Goal: Navigation & Orientation: Find specific page/section

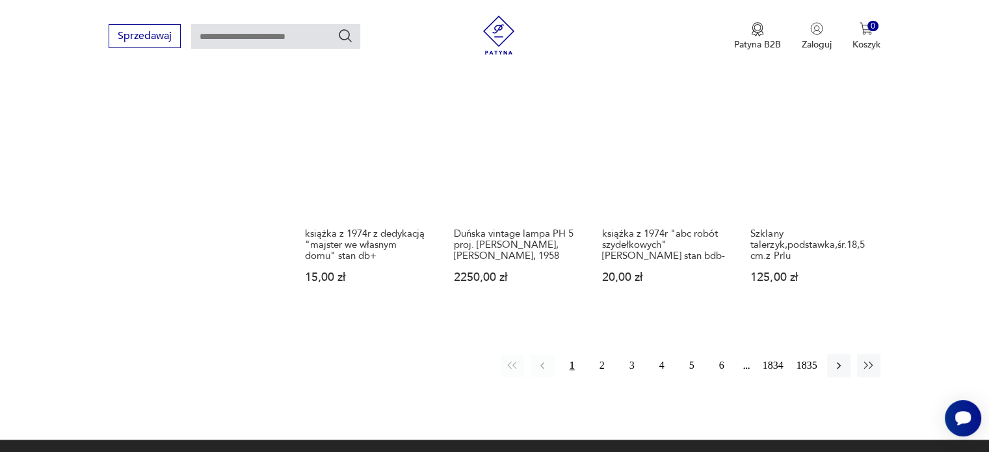
scroll to position [1098, 0]
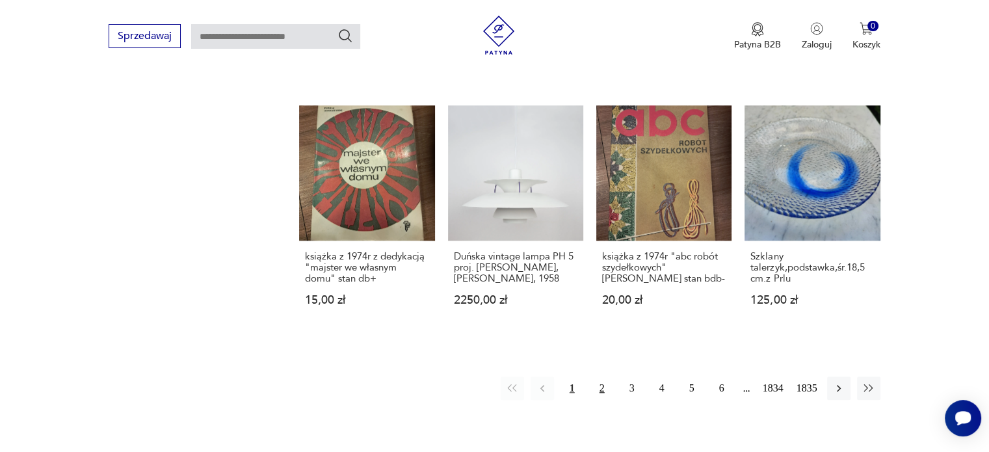
click at [602, 376] on button "2" at bounding box center [601, 387] width 23 height 23
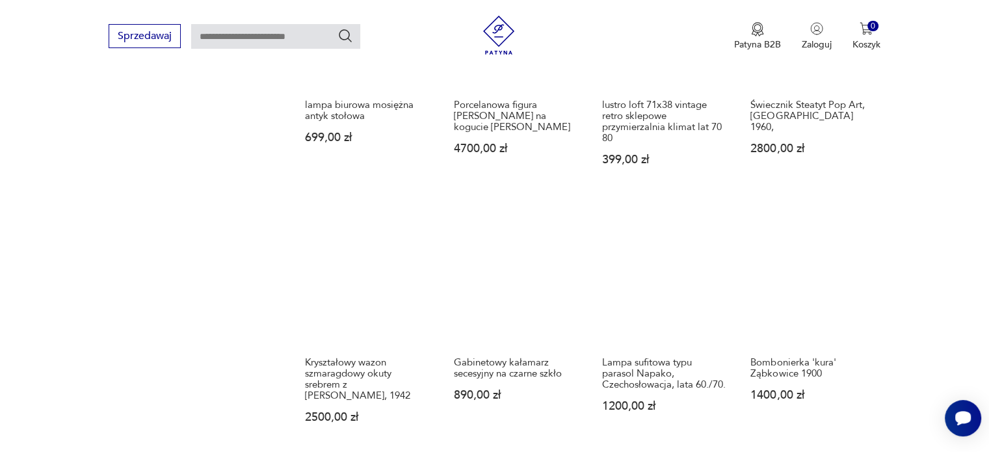
scroll to position [1208, 0]
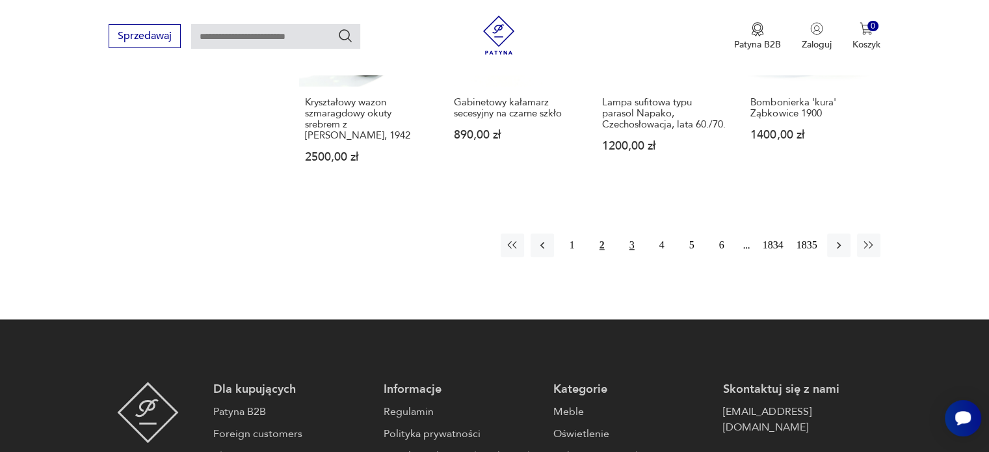
click at [631, 241] on button "3" at bounding box center [631, 244] width 23 height 23
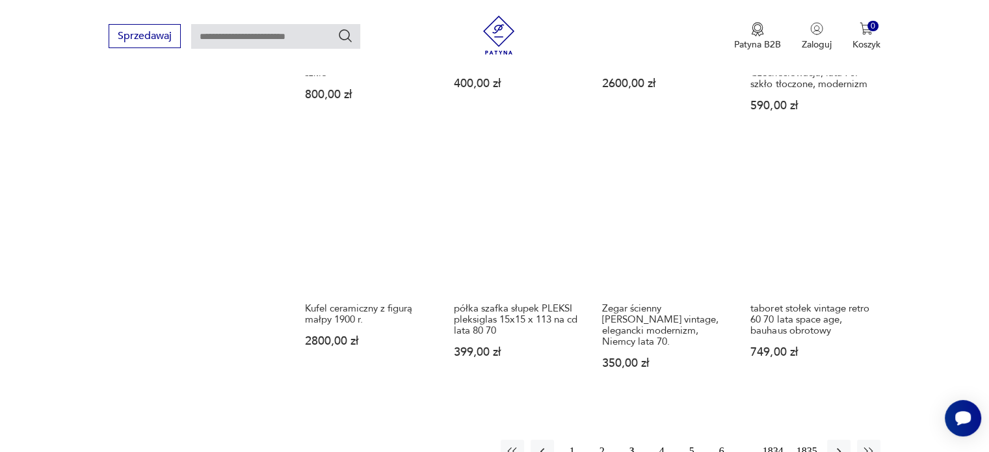
scroll to position [1143, 0]
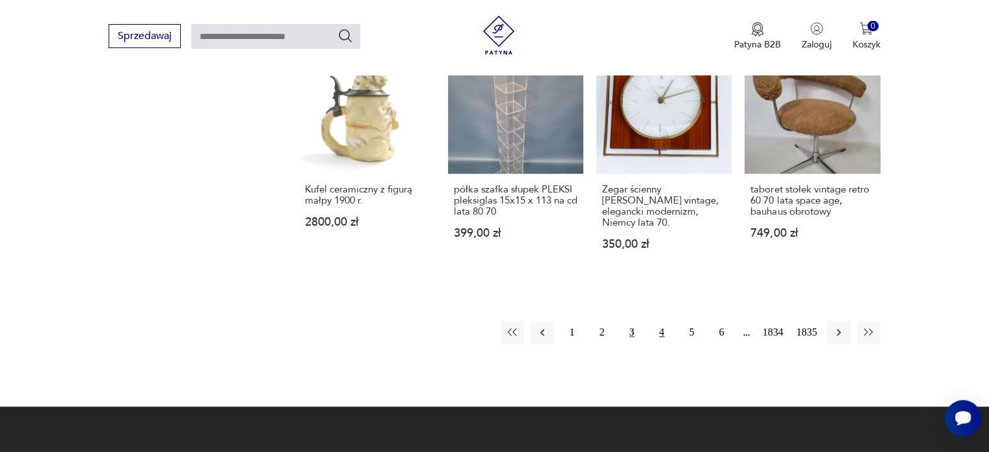
click at [667, 320] on button "4" at bounding box center [661, 331] width 23 height 23
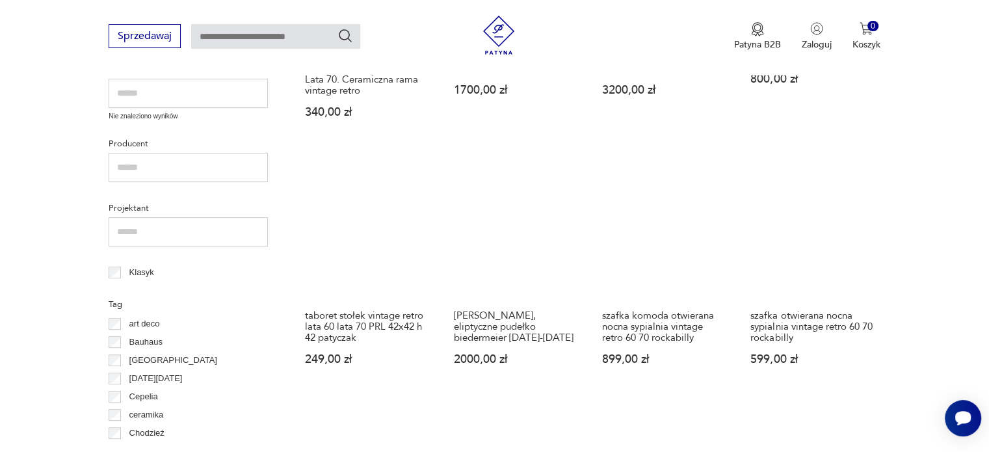
scroll to position [623, 0]
